Goal: Information Seeking & Learning: Find specific fact

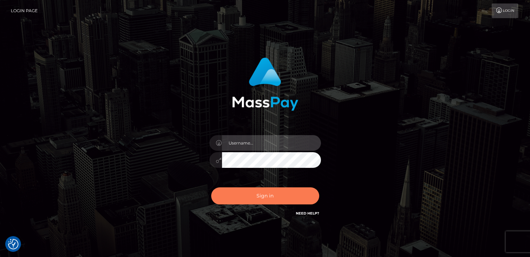
type input "[DOMAIN_NAME]"
click at [255, 197] on button "Sign in" at bounding box center [265, 195] width 108 height 17
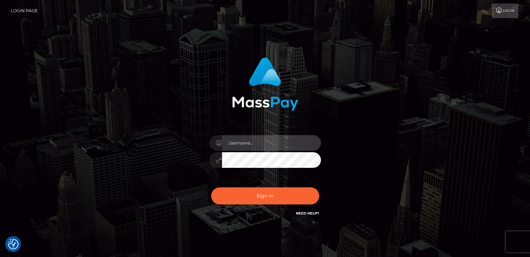
type input "nt.es"
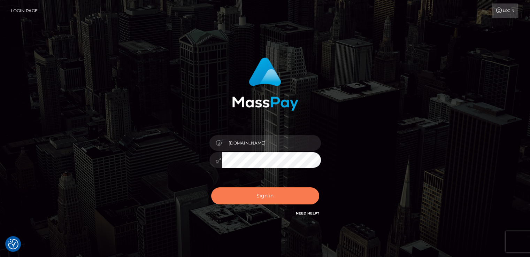
click at [255, 197] on button "Sign in" at bounding box center [265, 195] width 108 height 17
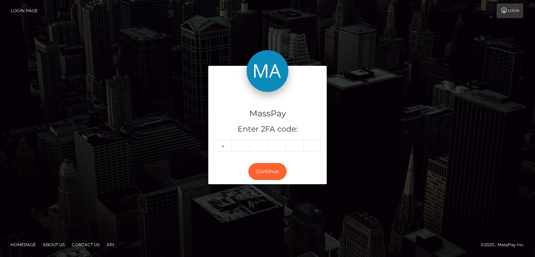
type input "2"
type input "1"
type input "0"
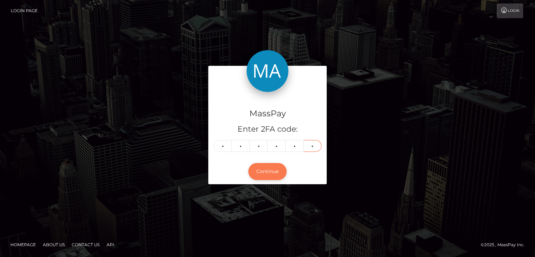
type input "9"
click at [267, 168] on button "Continue" at bounding box center [267, 171] width 38 height 17
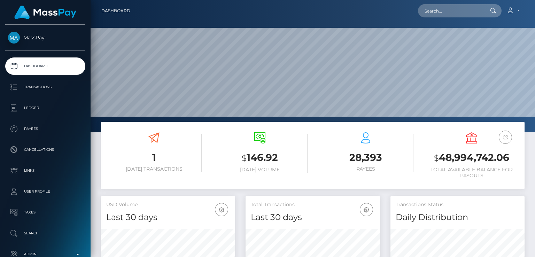
scroll to position [123, 134]
click at [472, 17] on input "text" at bounding box center [450, 10] width 65 height 13
paste input "artofparker@protonmail.com"
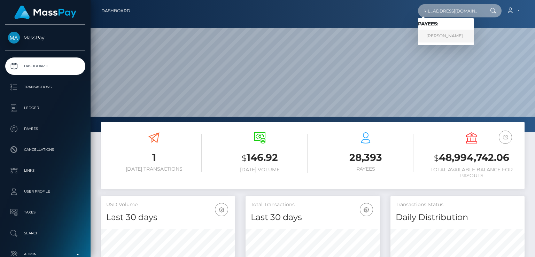
type input "artofparker@protonmail.com"
click at [459, 39] on link "IDA MARIE RUFF" at bounding box center [446, 36] width 56 height 13
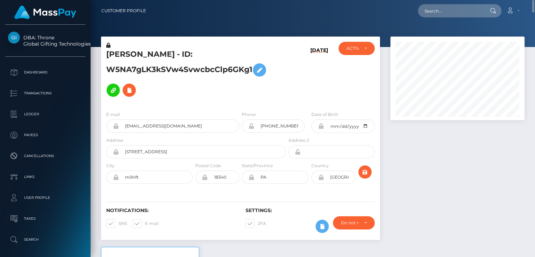
click at [117, 55] on h5 "[PERSON_NAME] - ID: W5NA7gLK3kSVw4SvwcbcClp6GKg1" at bounding box center [194, 74] width 176 height 51
click at [117, 55] on h5 "IDA MARIE RUFF - ID: W5NA7gLK3kSVw4SvwcbcClp6GKg1" at bounding box center [194, 74] width 176 height 51
copy h5 "IDA"
click at [184, 207] on div "Notifications: SMS E-mail Settings: 2FA" at bounding box center [240, 215] width 279 height 49
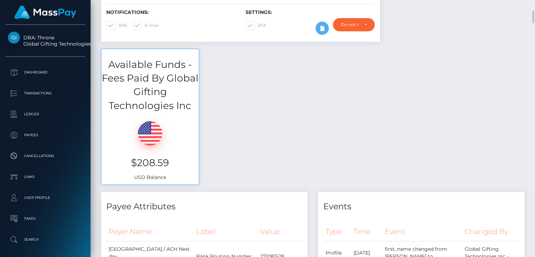
scroll to position [199, 0]
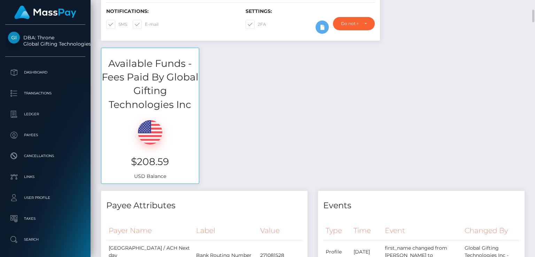
click at [163, 162] on h3 "$208.59" at bounding box center [150, 162] width 87 height 14
drag, startPoint x: 163, startPoint y: 162, endPoint x: 210, endPoint y: 69, distance: 104.5
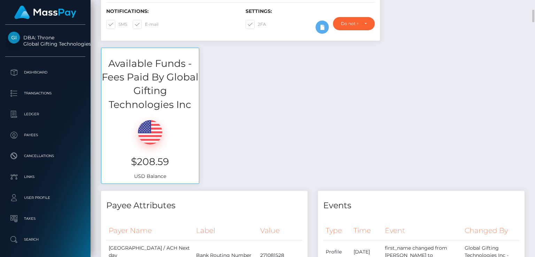
click at [210, 69] on div "Available Funds - Fees Paid By Global Gifting Technologies Inc $208.59 USD Bala…" at bounding box center [313, 119] width 434 height 143
click at [151, 163] on h3 "$208.59" at bounding box center [150, 162] width 87 height 14
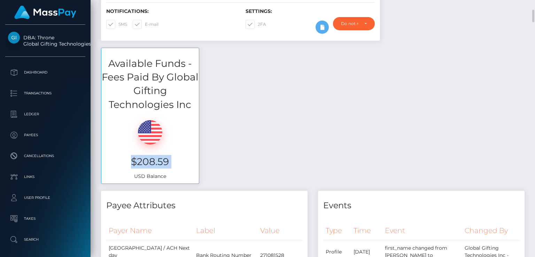
copy h3 "$208.59"
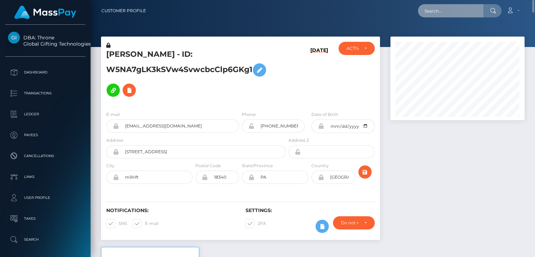
click at [436, 12] on input "text" at bounding box center [450, 10] width 65 height 13
paste input "[EMAIL_ADDRESS][DOMAIN_NAME]"
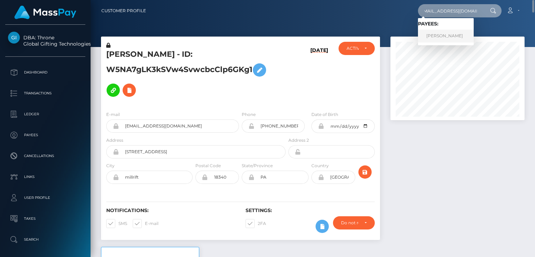
type input "[EMAIL_ADDRESS][DOMAIN_NAME]"
click at [432, 38] on link "NYLA GRACE MYLES" at bounding box center [446, 36] width 56 height 13
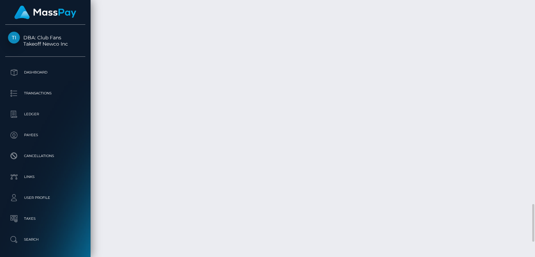
scroll to position [1395, 0]
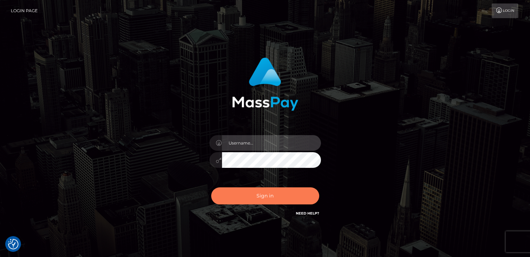
type input "nt.es"
click at [232, 188] on button "Sign in" at bounding box center [265, 195] width 108 height 17
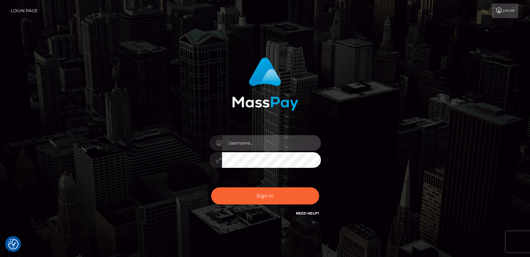
type input "nt.es"
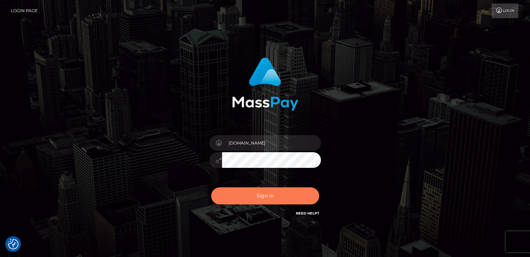
click at [232, 188] on button "Sign in" at bounding box center [265, 195] width 108 height 17
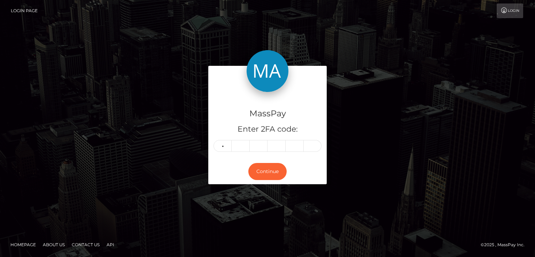
type input "1"
type input "5"
type input "7"
type input "2"
type input "8"
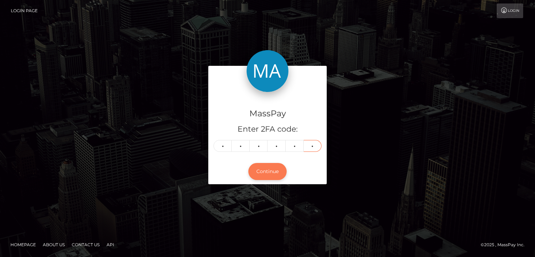
type input "1"
click at [277, 164] on button "Continue" at bounding box center [267, 171] width 38 height 17
click at [274, 170] on button "Continue" at bounding box center [267, 171] width 38 height 17
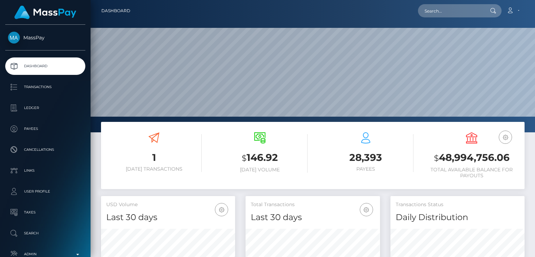
scroll to position [123, 134]
click at [459, 11] on input "text" at bounding box center [450, 10] width 65 height 13
paste input "[EMAIL_ADDRESS][DOMAIN_NAME]"
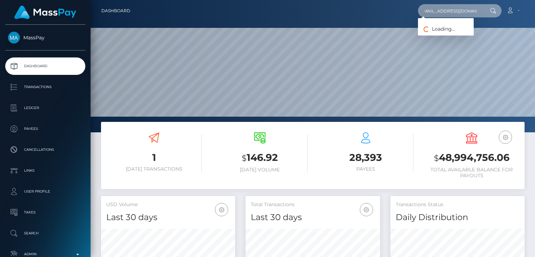
type input "[EMAIL_ADDRESS][DOMAIN_NAME]"
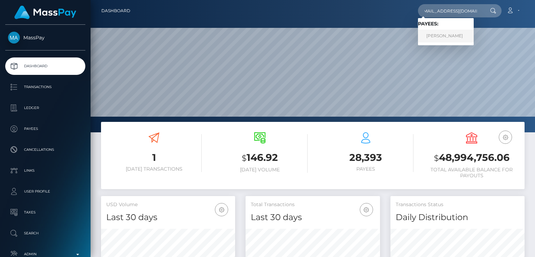
scroll to position [0, 0]
click at [449, 38] on link "[PERSON_NAME]" at bounding box center [446, 36] width 56 height 13
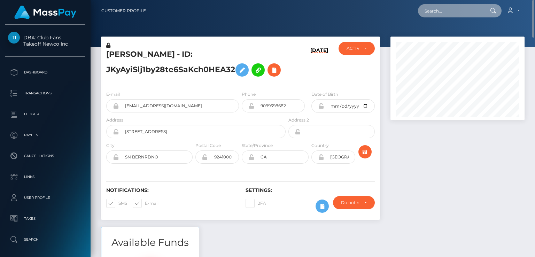
click at [444, 14] on input "text" at bounding box center [450, 10] width 65 height 13
paste input "[EMAIL_ADDRESS][DOMAIN_NAME]"
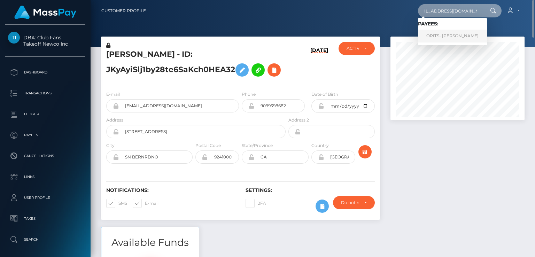
type input "[EMAIL_ADDRESS][DOMAIN_NAME]"
click at [438, 36] on link "ORITS- EBIAGHAN Racheal" at bounding box center [452, 36] width 69 height 13
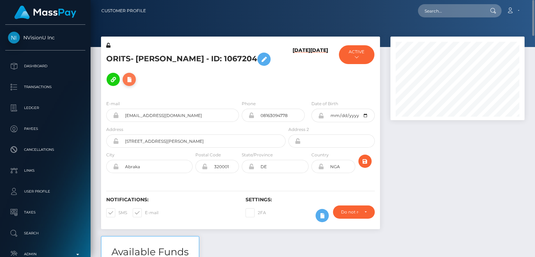
click at [136, 75] on button at bounding box center [129, 79] width 13 height 13
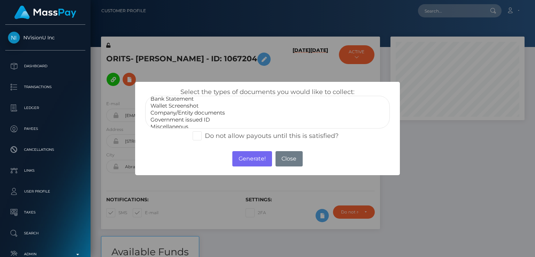
scroll to position [14, 0]
select select "Government issued ID"
click at [168, 115] on option "Government issued ID" at bounding box center [267, 115] width 235 height 7
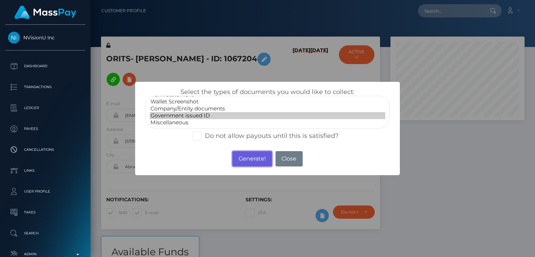
click at [250, 156] on button "Generate!" at bounding box center [251, 158] width 39 height 15
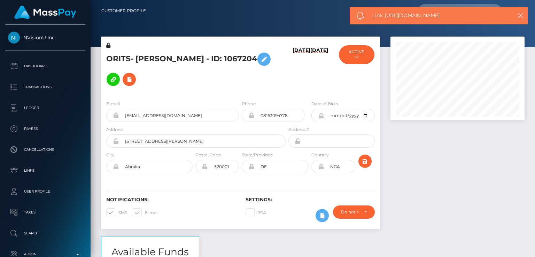
click at [414, 16] on span "Link: https://l.maspay.io/RlyxK" at bounding box center [438, 15] width 132 height 7
copy span "Link: https://l.maspay.io/RlyxK"
click at [196, 27] on div at bounding box center [313, 23] width 444 height 47
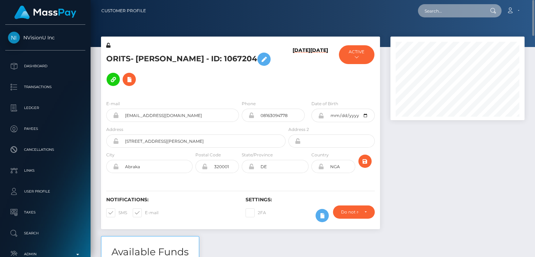
click at [451, 8] on input "text" at bounding box center [450, 10] width 65 height 13
paste input "nomadickitty69@gmail.com"
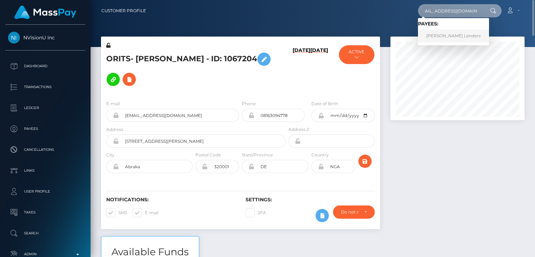
type input "nomadickitty69@gmail.com"
click at [440, 38] on link "Geneveve Lenders" at bounding box center [453, 36] width 71 height 13
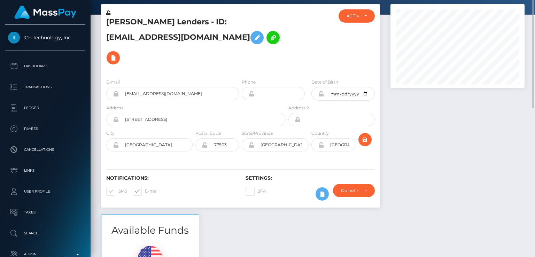
scroll to position [13, 0]
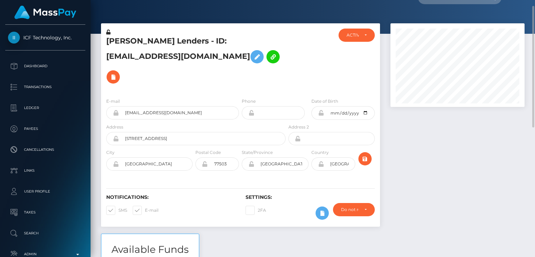
click at [111, 39] on h5 "Geneveve Lenders - ID: nomadickitty69@gmail.com" at bounding box center [194, 61] width 176 height 51
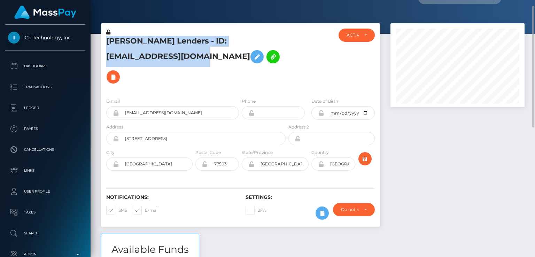
click at [111, 39] on h5 "Geneveve Lenders - ID: nomadickitty69@gmail.com" at bounding box center [194, 61] width 176 height 51
click at [130, 42] on h5 "Geneveve Lenders - ID: nomadickitty69@gmail.com" at bounding box center [194, 61] width 176 height 51
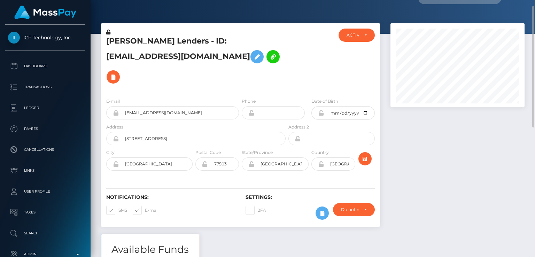
click at [130, 42] on h5 "Geneveve Lenders - ID: nomadickitty69@gmail.com" at bounding box center [194, 61] width 176 height 51
copy h5 "Geneveve"
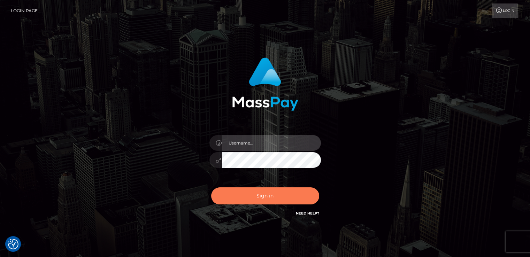
type input "[DOMAIN_NAME]"
click at [243, 196] on button "Sign in" at bounding box center [265, 195] width 108 height 17
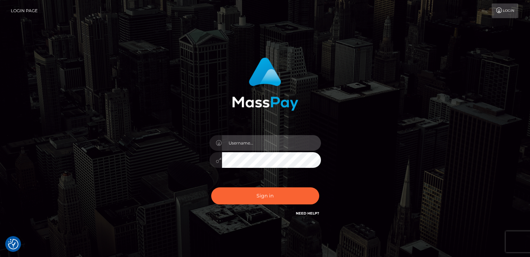
type input "nt.es"
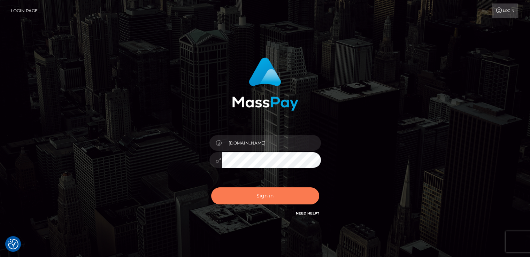
click at [243, 196] on button "Sign in" at bounding box center [265, 195] width 108 height 17
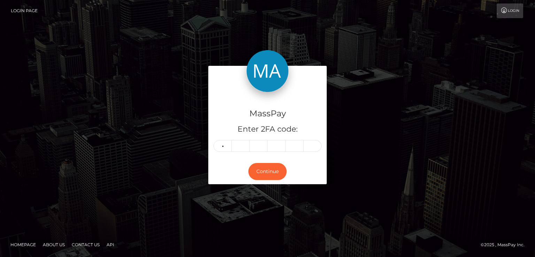
type input "2"
type input "0"
type input "9"
type input "1"
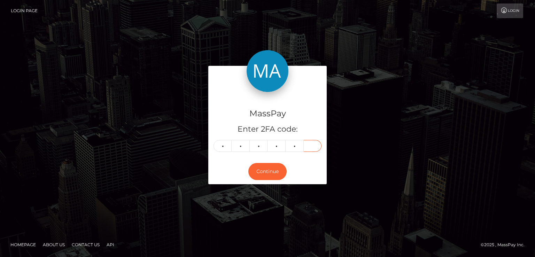
type input "2"
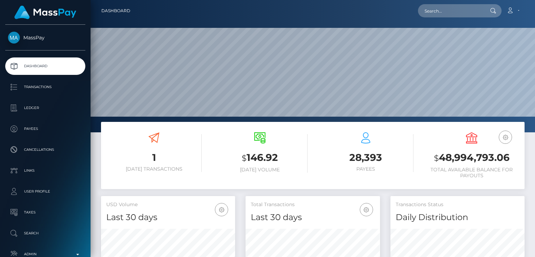
scroll to position [123, 134]
click at [471, 13] on input "text" at bounding box center [450, 10] width 65 height 13
paste input "4c53bf30-6ffe-4473-907e-6655631ff5f7"
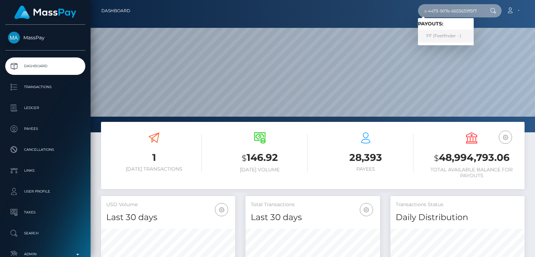
type input "4c53bf30-6ffe-4473-907e-6655631ff5f7"
click at [457, 33] on link "FF (Feetfinder - )" at bounding box center [446, 36] width 56 height 13
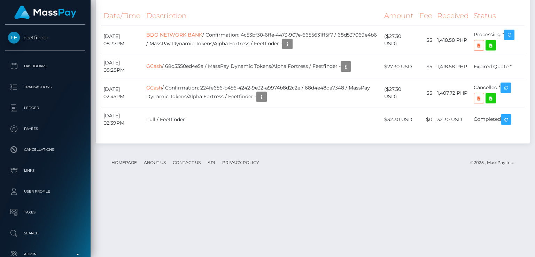
scroll to position [84, 134]
drag, startPoint x: 502, startPoint y: 88, endPoint x: 511, endPoint y: 73, distance: 17.5
click at [511, 73] on div "Date/Time Description Amount Fee Received Status BDO NETWORK BANK GCash GCash" at bounding box center [313, 72] width 434 height 142
click at [491, 50] on icon at bounding box center [490, 45] width 8 height 9
click at [417, 55] on td "($27.30 USD)" at bounding box center [399, 40] width 35 height 30
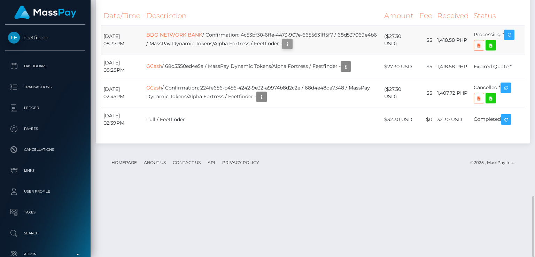
click at [344, 117] on body "Feetfinder Dashboard Transactions Ledger Payees Cancellations Links" at bounding box center [267, 128] width 535 height 257
click at [344, 114] on div "Additional Info" at bounding box center [344, 112] width 45 height 13
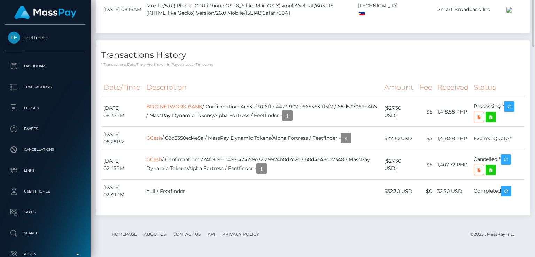
scroll to position [0, 0]
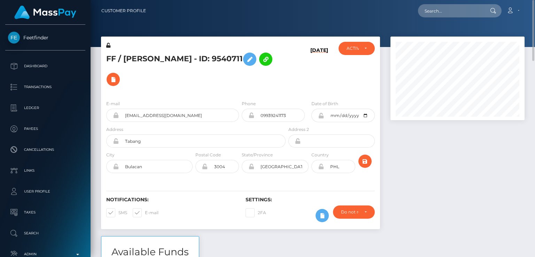
click at [140, 60] on h5 "FF / Xyruz Santos Lajom - ID: 9540711" at bounding box center [194, 69] width 176 height 40
copy h5 "Xyruz"
click at [234, 223] on div "Notifications: SMS E-mail" at bounding box center [170, 211] width 139 height 29
click at [473, 16] on input "text" at bounding box center [450, 10] width 65 height 13
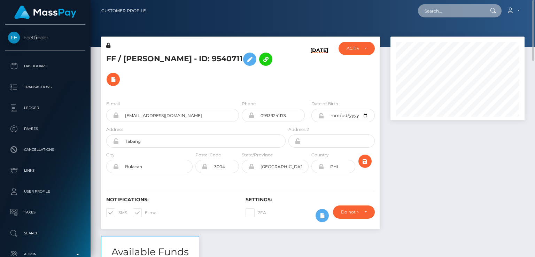
paste input "xyruzrlajom@gmail.com"
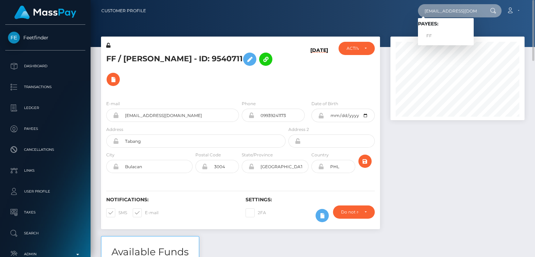
type input "xyruzrlajom@gmail.com"
click at [113, 57] on h5 "FF / Xyruz Santos Lajom - ID: 9540711" at bounding box center [194, 69] width 176 height 40
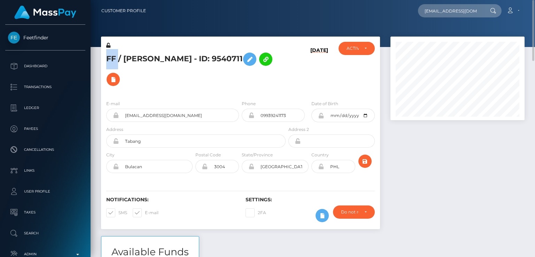
click at [113, 57] on h5 "FF / Xyruz Santos Lajom - ID: 9540711" at bounding box center [194, 69] width 176 height 40
copy h5 "FF"
click at [246, 215] on label "2FA" at bounding box center [256, 212] width 21 height 9
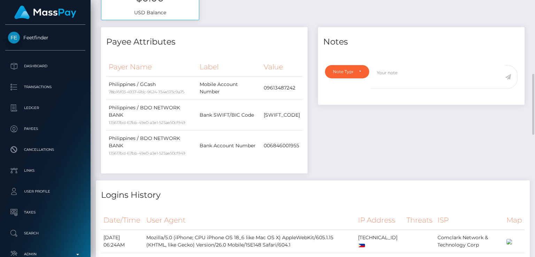
scroll to position [825, 0]
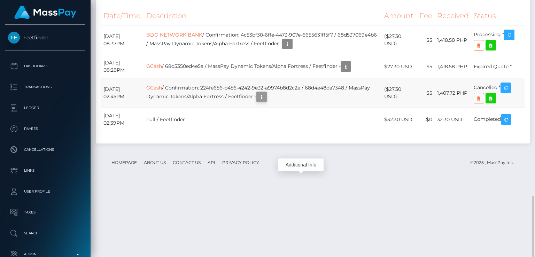
click at [300, 170] on body "Feetfinder Dashboard Transactions Ledger Payees Cancellations Links" at bounding box center [267, 128] width 535 height 257
click at [491, 103] on icon at bounding box center [490, 98] width 8 height 9
